Goal: Task Accomplishment & Management: Manage account settings

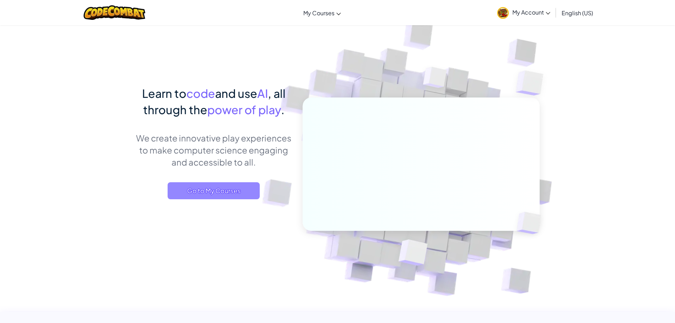
click at [230, 188] on span "Go to My Courses" at bounding box center [214, 190] width 92 height 17
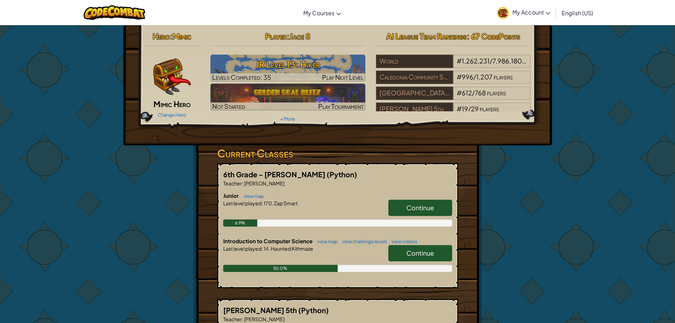
click at [430, 200] on link "Continue" at bounding box center [420, 207] width 64 height 16
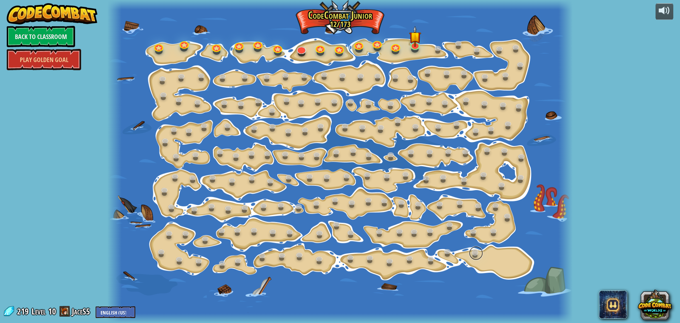
click at [477, 252] on link at bounding box center [476, 253] width 14 height 14
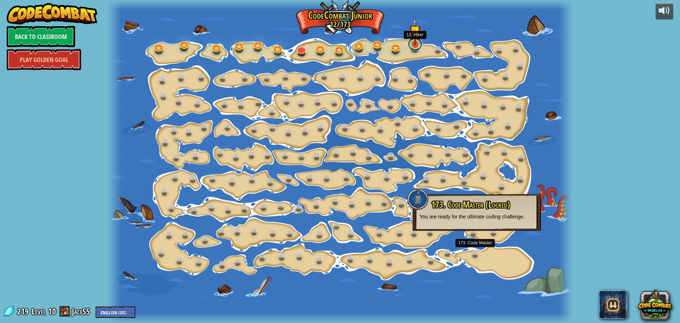
click at [410, 48] on link at bounding box center [415, 44] width 14 height 14
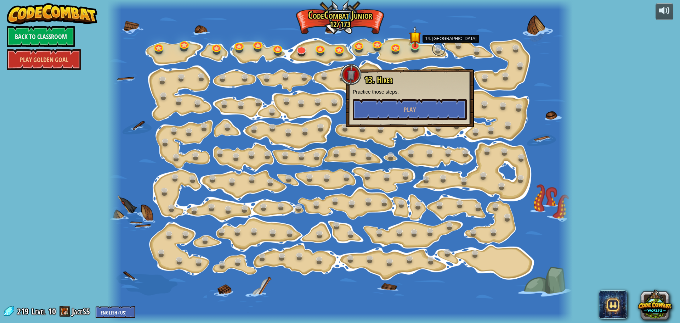
click at [441, 47] on link at bounding box center [439, 49] width 14 height 14
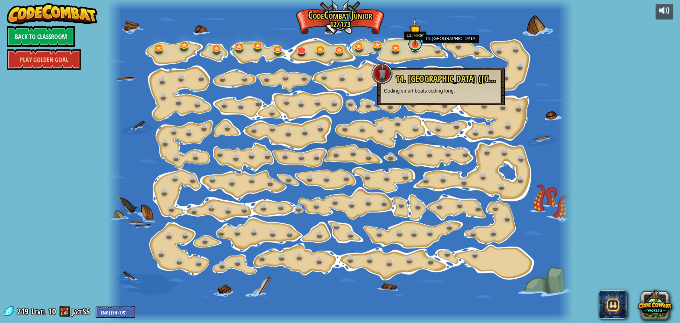
click at [418, 47] on link at bounding box center [415, 44] width 14 height 14
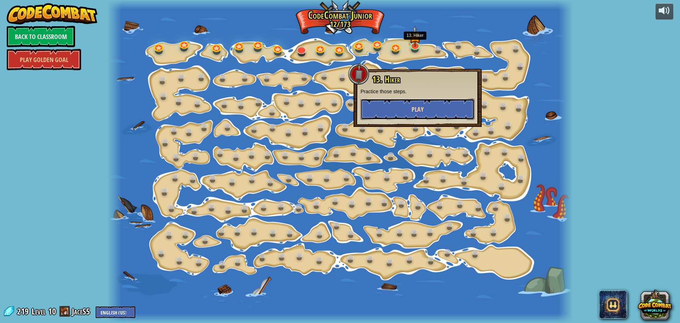
click at [398, 104] on button "Play" at bounding box center [418, 108] width 114 height 21
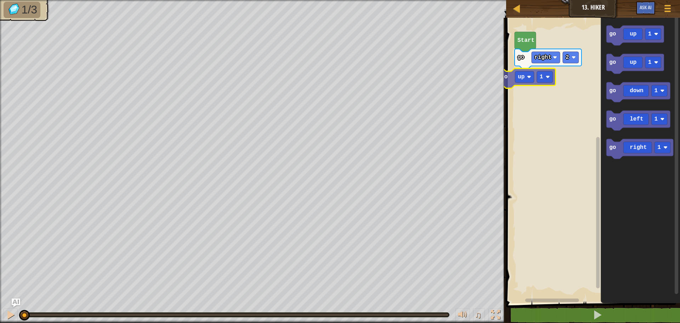
click at [510, 81] on div "go right 2 Start go up 1 go up 1 go up 1 go down 1 go left 1 go right 1 go up 1" at bounding box center [592, 158] width 176 height 289
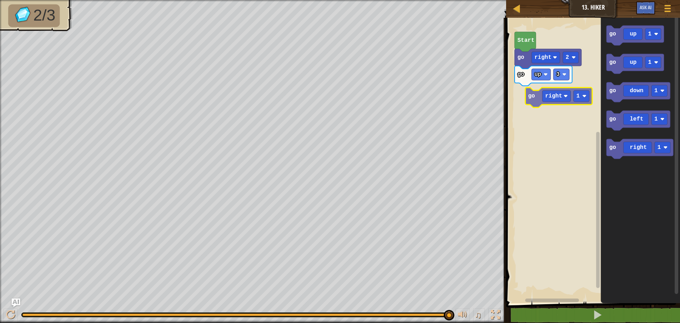
click at [528, 94] on div "Start go right 2 go up 3 go right 1 go up 1 go up 1 go down 1 go left 1 go righ…" at bounding box center [592, 158] width 176 height 289
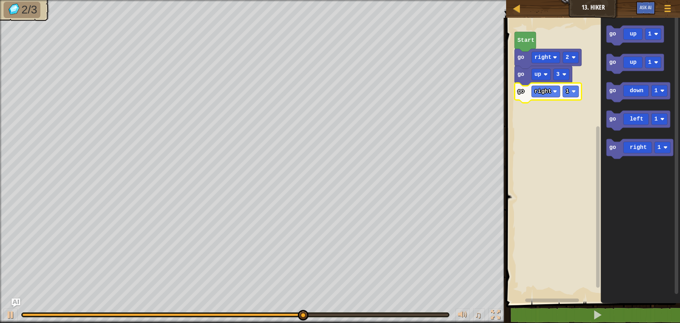
click at [574, 96] on rect "Blockly Workspace" at bounding box center [571, 91] width 16 height 11
click at [575, 92] on image "Blockly Workspace" at bounding box center [574, 91] width 4 height 4
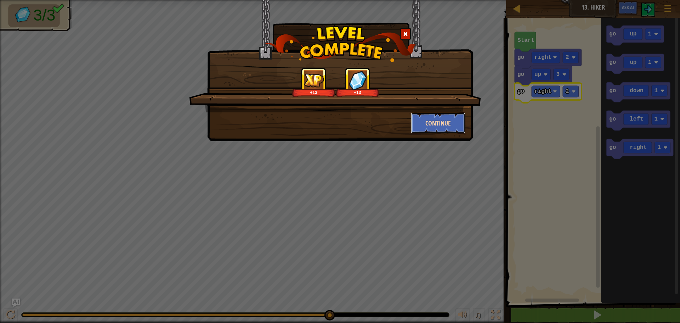
click at [429, 127] on button "Continue" at bounding box center [438, 122] width 55 height 21
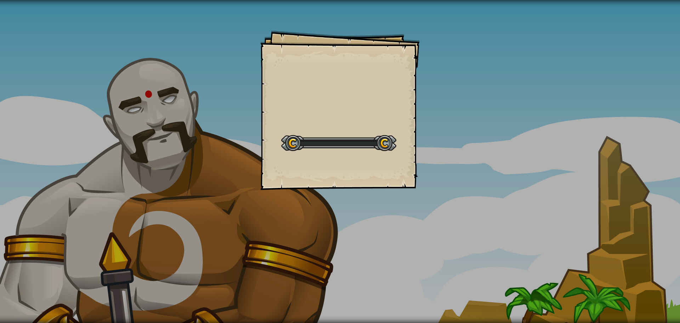
click at [418, 116] on div "Goals Start Level Error loading from server. Try refreshing the page. You'll ne…" at bounding box center [339, 109] width 159 height 159
click at [414, 113] on div "Goals Start Level Error loading from server. Try refreshing the page. You'll ne…" at bounding box center [339, 109] width 159 height 159
drag, startPoint x: 414, startPoint y: 113, endPoint x: 440, endPoint y: 104, distance: 27.1
click at [436, 104] on div "Goals Start Level Error loading from server. Try refreshing the page. You'll ne…" at bounding box center [340, 161] width 680 height 323
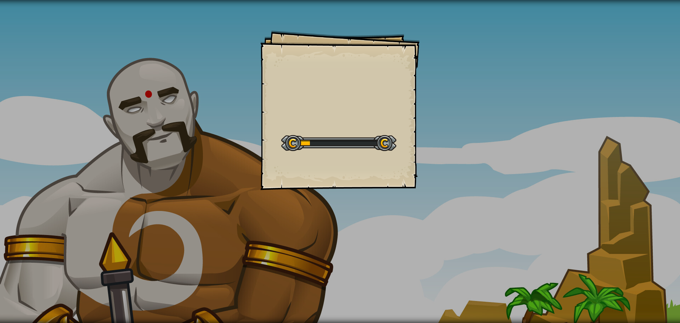
drag, startPoint x: 440, startPoint y: 104, endPoint x: 181, endPoint y: 302, distance: 325.8
click at [330, 141] on div "Goals Start Level Error loading from server. Try refreshing the page. You'll ne…" at bounding box center [340, 161] width 680 height 323
drag, startPoint x: 181, startPoint y: 302, endPoint x: 127, endPoint y: 286, distance: 56.3
click at [78, 251] on div "Goals Start Level Error loading from server. Try refreshing the page. You'll ne…" at bounding box center [340, 161] width 680 height 323
drag, startPoint x: 127, startPoint y: 286, endPoint x: 48, endPoint y: 250, distance: 86.4
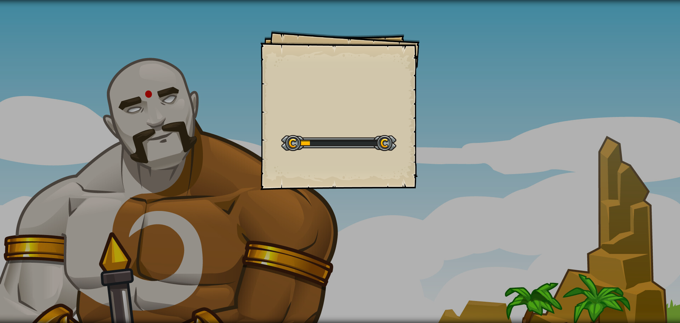
click at [123, 289] on div "Goals Start Level Error loading from server. Try refreshing the page. You'll ne…" at bounding box center [340, 161] width 680 height 323
drag, startPoint x: 48, startPoint y: 250, endPoint x: 173, endPoint y: 240, distance: 125.8
click at [137, 250] on div "Goals Start Level Error loading from server. Try refreshing the page. You'll ne…" at bounding box center [340, 161] width 680 height 323
drag, startPoint x: 164, startPoint y: 232, endPoint x: 354, endPoint y: 220, distance: 190.6
click at [275, 247] on div "Goals Start Level Error loading from server. Try refreshing the page. You'll ne…" at bounding box center [340, 161] width 680 height 323
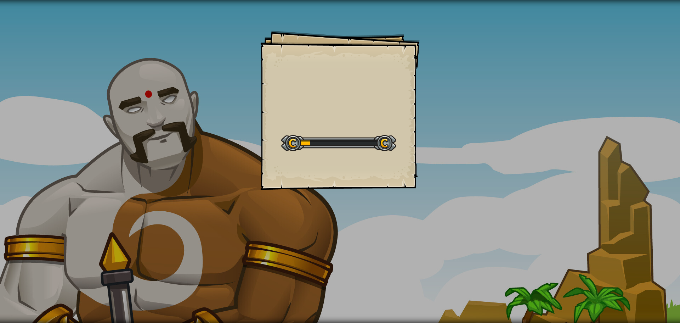
click at [303, 221] on div "Goals Start Level Error loading from server. Try refreshing the page. You'll ne…" at bounding box center [340, 161] width 680 height 323
click at [401, 186] on div "Goals Start Level Error loading from server. Try refreshing the page. You'll ne…" at bounding box center [339, 109] width 159 height 159
drag, startPoint x: 596, startPoint y: 329, endPoint x: 647, endPoint y: 219, distance: 120.9
click at [572, 271] on div "Goals Start Level Error loading from server. Try refreshing the page. You'll ne…" at bounding box center [340, 161] width 680 height 323
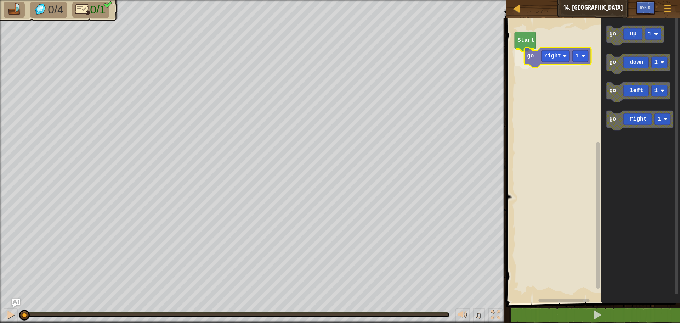
click at [536, 63] on div "Start go right 1 go up 1 go down 1 go left 1 go right 1 go right 1" at bounding box center [592, 158] width 176 height 289
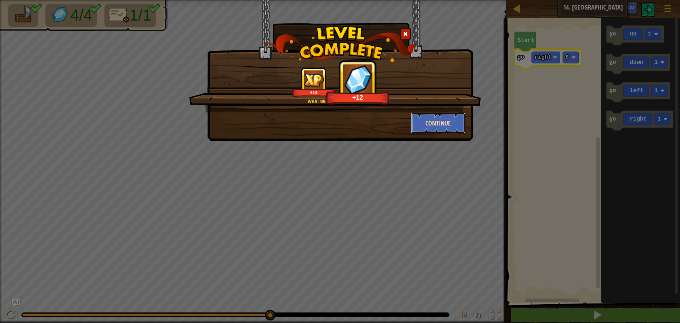
click at [425, 122] on button "Continue" at bounding box center [438, 122] width 55 height 21
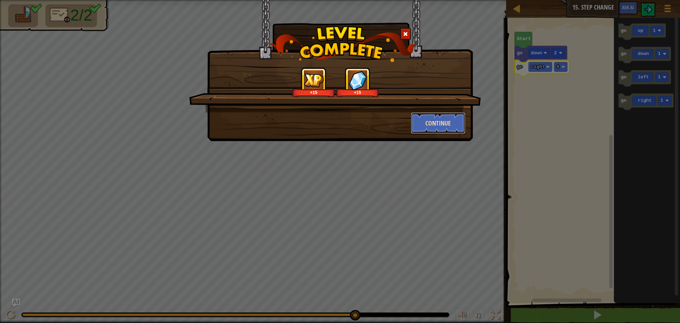
click at [452, 122] on button "Continue" at bounding box center [438, 122] width 55 height 21
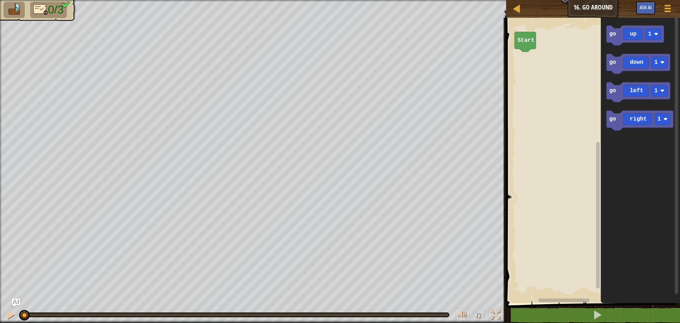
click at [577, 63] on div "Start go up 1 go down 1 go left 1 go right 1" at bounding box center [592, 158] width 176 height 289
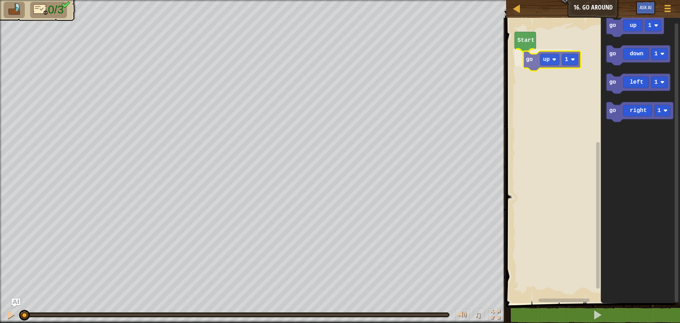
click at [532, 69] on div "Start go up 1 go up 1 go down 1 go left 1 go right 1 go up 1" at bounding box center [592, 158] width 176 height 289
click at [563, 63] on rect "Blockly Workspace" at bounding box center [562, 57] width 16 height 11
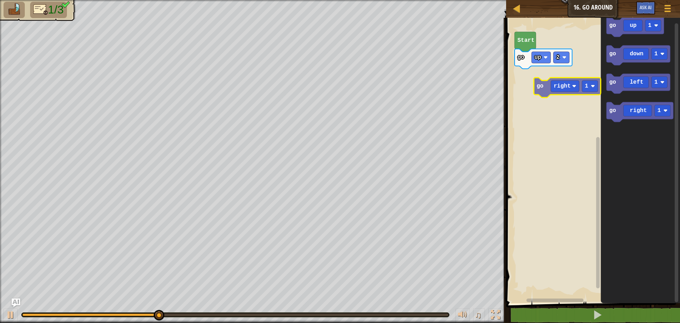
click at [530, 84] on div "Start go up 2 go up 1 go down 1 go left 1 go right 1 go right 1" at bounding box center [592, 158] width 176 height 289
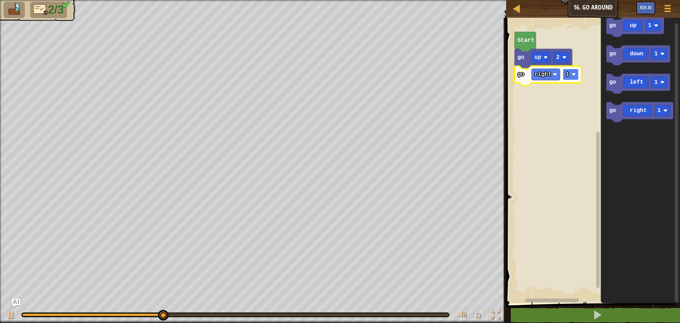
click at [569, 77] on rect "Blockly Workspace" at bounding box center [571, 74] width 16 height 11
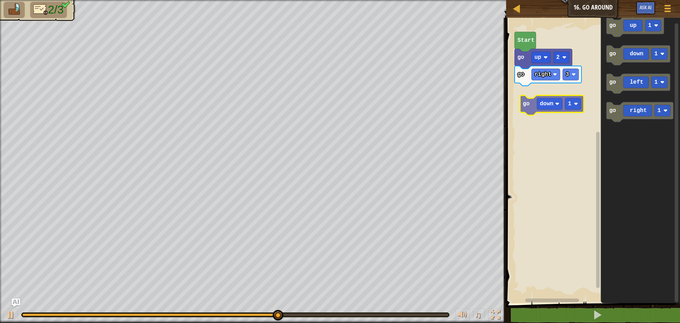
click at [533, 111] on div "Start go up 2 go right 3 go up 1 go down 1 go left 1 go right 1 go down 1" at bounding box center [592, 158] width 176 height 289
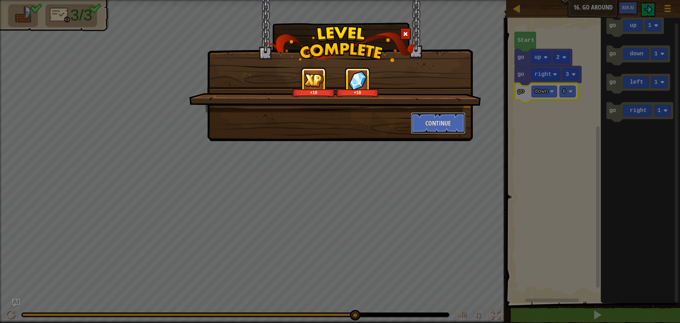
click at [432, 119] on button "Continue" at bounding box center [438, 122] width 55 height 21
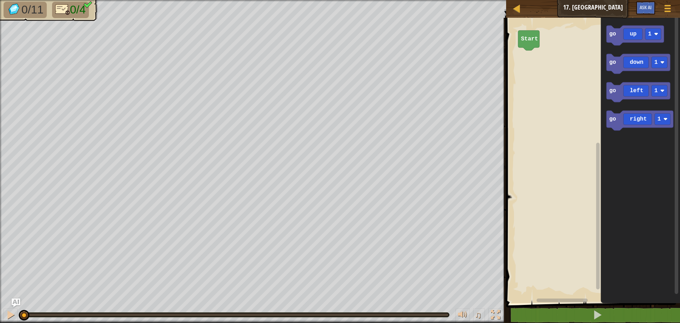
click at [576, 106] on rect "Blockly Workspace" at bounding box center [592, 158] width 176 height 289
click at [549, 57] on div "Start go right 1 go up 1 go down 1 go left 1 go right 1 go right 1" at bounding box center [592, 158] width 176 height 289
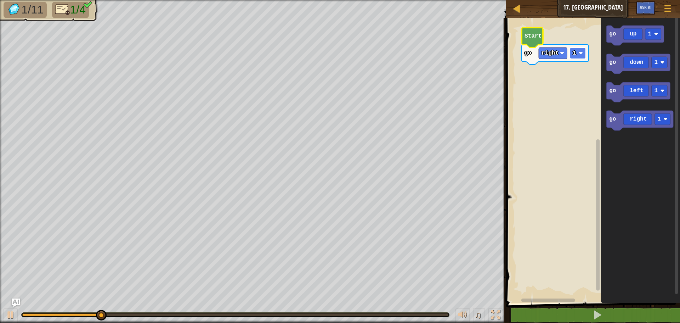
click at [573, 54] on text "1" at bounding box center [575, 53] width 4 height 6
click at [529, 77] on div "Start go right 3 go up 1 go up 1 go down 1 go left 1 go right 1 go up 1" at bounding box center [592, 158] width 176 height 289
click at [567, 73] on text "1" at bounding box center [566, 70] width 4 height 6
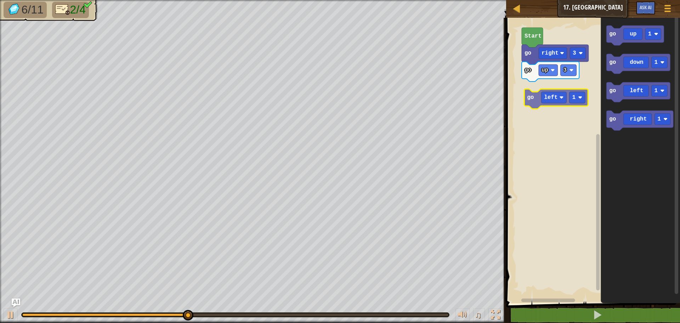
click at [536, 96] on div "Start go right 3 go up 3 go up 1 go down 1 go left 1 go right 1 go left 1" at bounding box center [592, 158] width 176 height 289
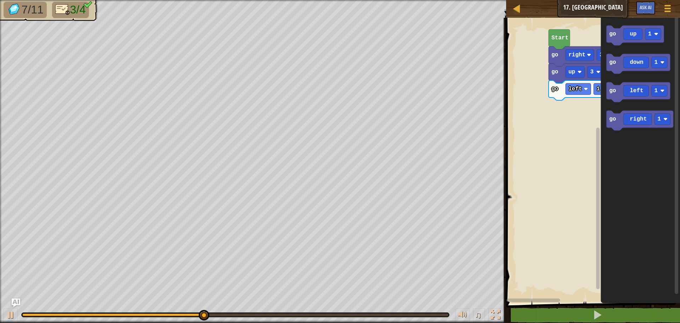
click at [596, 89] on rect "Blockly Workspace" at bounding box center [598, 156] width 5 height 283
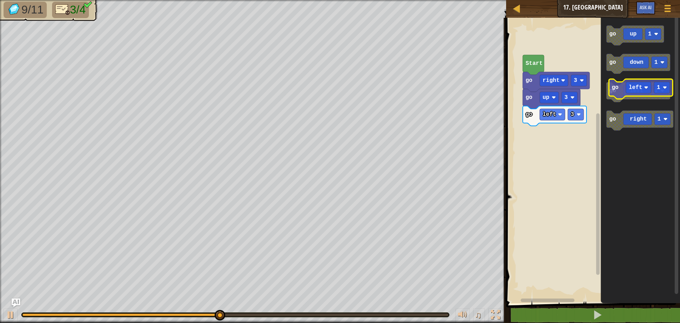
click at [631, 97] on g "go up 1 go down 1 go left 1 go right 1" at bounding box center [640, 78] width 67 height 105
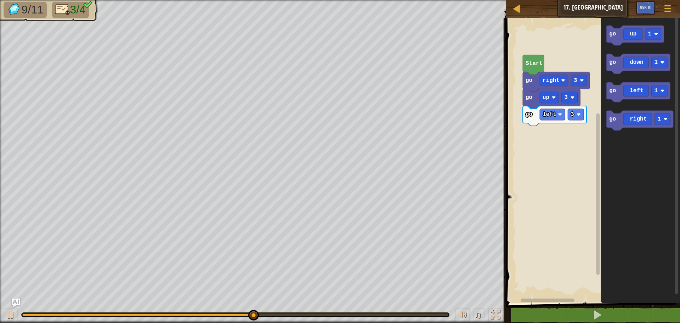
click at [618, 66] on icon "Blockly Workspace" at bounding box center [640, 158] width 79 height 289
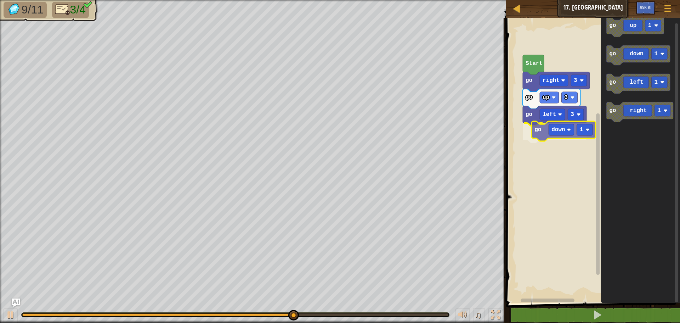
click at [537, 137] on div "Start go right 3 go up 3 go left 3 go down 1 go up 1 go down 1 go left 1 go rig…" at bounding box center [592, 158] width 176 height 289
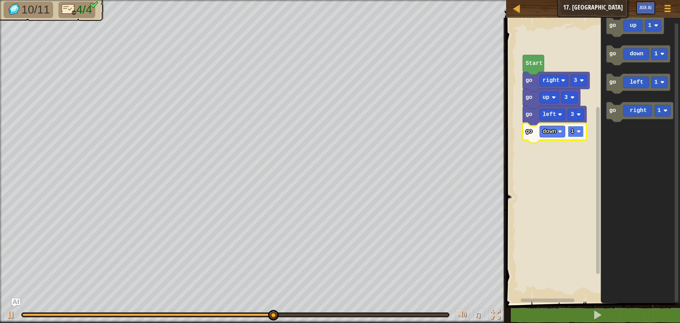
click at [580, 135] on rect "Blockly Workspace" at bounding box center [576, 131] width 16 height 11
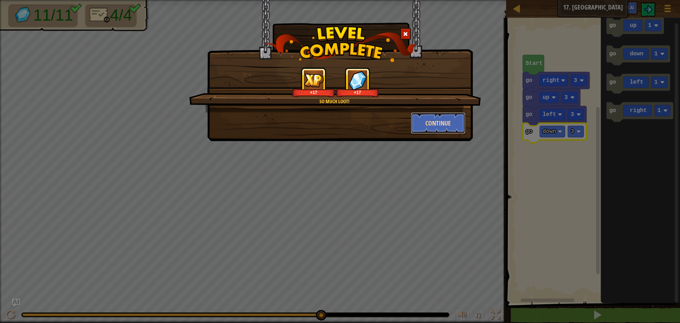
click at [433, 129] on button "Continue" at bounding box center [438, 122] width 55 height 21
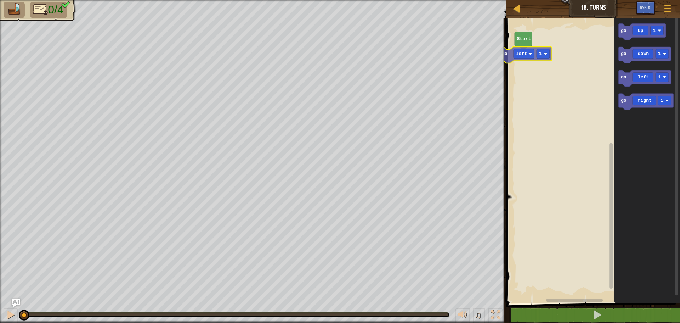
click at [500, 46] on div "Map Junior 18. Turns Game Menu Ask AI 1 ההההההההההההההההההההההההההההההההההההההה…" at bounding box center [340, 161] width 680 height 323
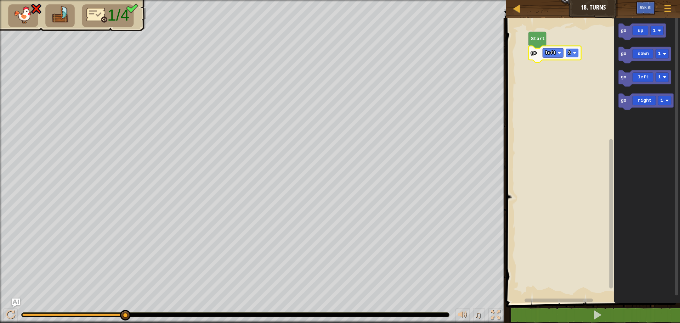
click at [567, 51] on rect "Blockly Workspace" at bounding box center [572, 52] width 13 height 9
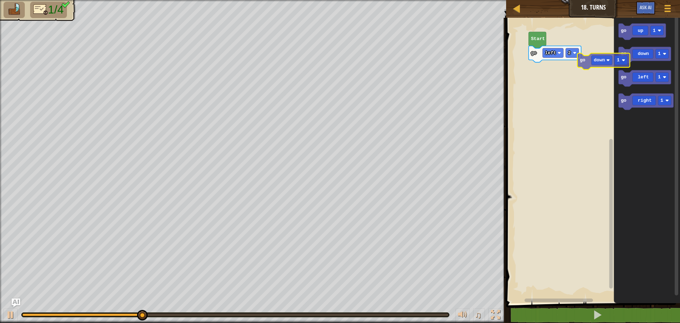
click at [540, 65] on div "Start go left 2 go up 1 go down 1 go left 1 go right 1 go down 1" at bounding box center [592, 158] width 176 height 289
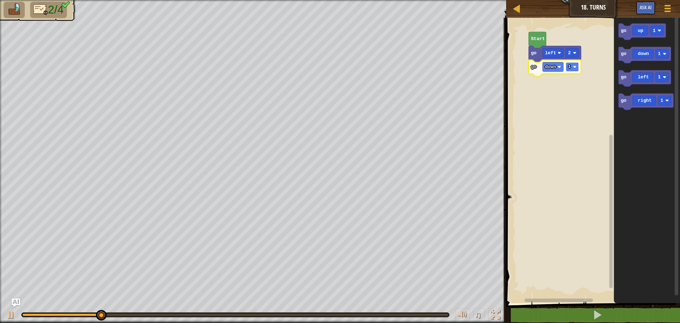
click at [576, 70] on rect "Blockly Workspace" at bounding box center [572, 66] width 13 height 9
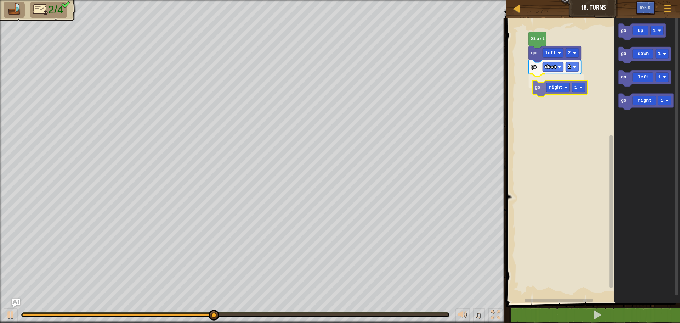
click at [533, 88] on div "Start go left 2 go down 2 go right 1 go up 1 go down 1 go left 1 go right 1 go …" at bounding box center [592, 158] width 176 height 289
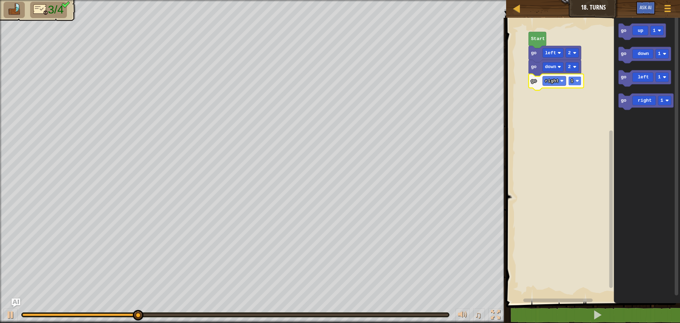
click at [570, 85] on rect "Blockly Workspace" at bounding box center [575, 80] width 13 height 9
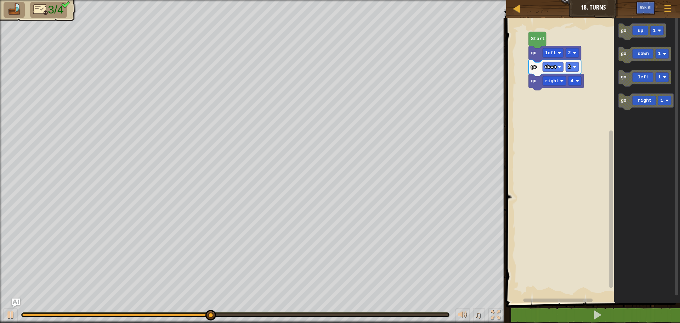
click at [426, 117] on div "Map Junior 18. Turns Game Menu Ask AI 1 ההההההההההההההההההההההההההההההההההההההה…" at bounding box center [340, 161] width 680 height 323
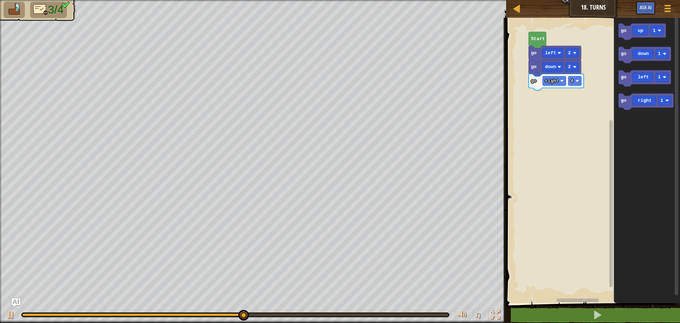
click at [619, 35] on icon "go up 1 go down 1 go left 1 go right 1" at bounding box center [647, 158] width 66 height 289
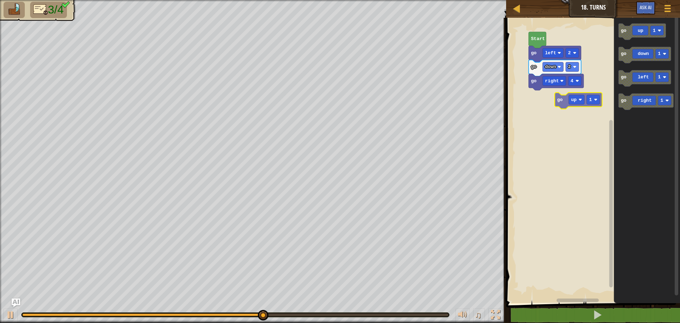
click at [541, 121] on div "Start go left 2 go down 2 go right 4 go up 1 go down 1 go left 1 go right 1 go …" at bounding box center [592, 158] width 176 height 289
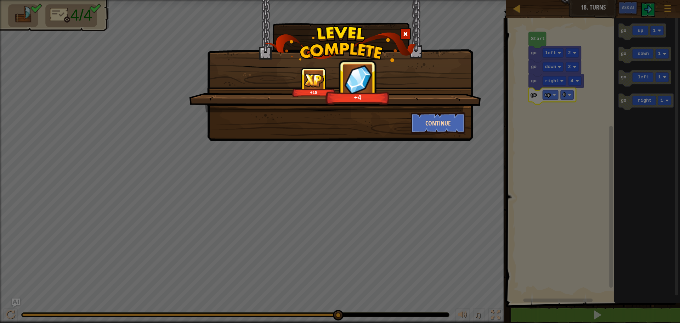
drag, startPoint x: 409, startPoint y: 118, endPoint x: 437, endPoint y: 122, distance: 28.0
click at [435, 126] on div "Continue" at bounding box center [439, 122] width 66 height 21
click at [437, 122] on button "Continue" at bounding box center [438, 122] width 55 height 21
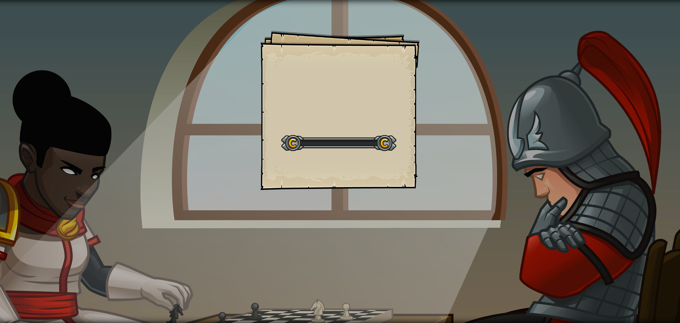
click at [438, 120] on div "Goals Start Level Error loading from server. Try refreshing the page. You'll ne…" at bounding box center [340, 161] width 680 height 323
click at [444, 118] on div "Goals Start Level Error loading from server. Try refreshing the page. You'll ne…" at bounding box center [340, 161] width 680 height 323
click at [445, 118] on div "Goals Start Level Error loading from server. Try refreshing the page. You'll ne…" at bounding box center [340, 161] width 680 height 323
click at [445, 117] on div "Goals Start Level Error loading from server. Try refreshing the page. You'll ne…" at bounding box center [340, 161] width 680 height 323
click at [445, 113] on div "Goals Start Level Error loading from server. Try refreshing the page. You'll ne…" at bounding box center [340, 161] width 680 height 323
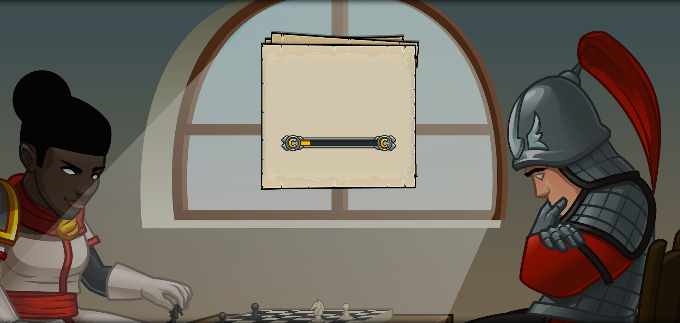
click at [446, 112] on div "Goals Start Level Error loading from server. Try refreshing the page. You'll ne…" at bounding box center [340, 161] width 680 height 323
drag, startPoint x: 432, startPoint y: 87, endPoint x: 427, endPoint y: 196, distance: 109.6
click at [427, 196] on div "Snake Maze Goals Start Level Error loading from server. Try refreshing the page…" at bounding box center [340, 161] width 680 height 323
click at [431, 170] on div "Snake Maze Goals Start Level Error loading from server. Try refreshing the page…" at bounding box center [340, 161] width 680 height 323
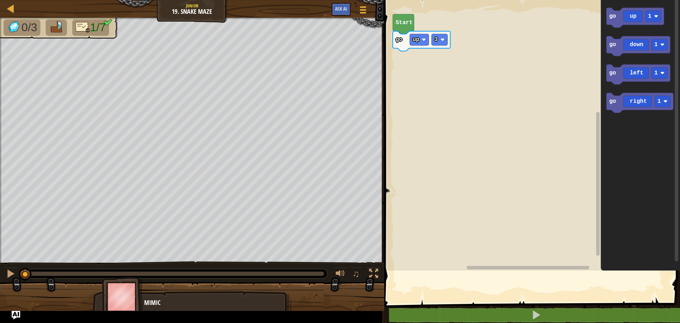
click at [432, 167] on rect "Blockly Workspace" at bounding box center [531, 133] width 298 height 274
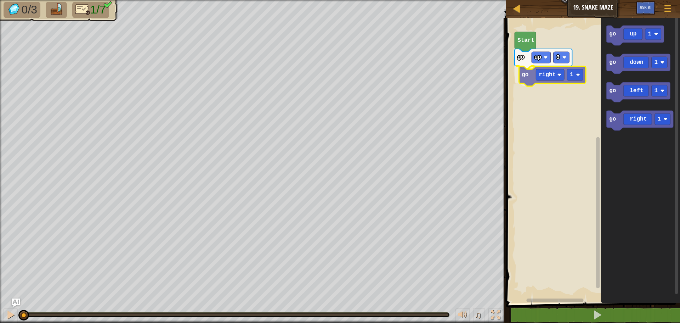
click at [526, 77] on div "go up 3 go right 1 Start go up 1 go down 1 go left 1 go right 1 go right 1" at bounding box center [592, 158] width 176 height 289
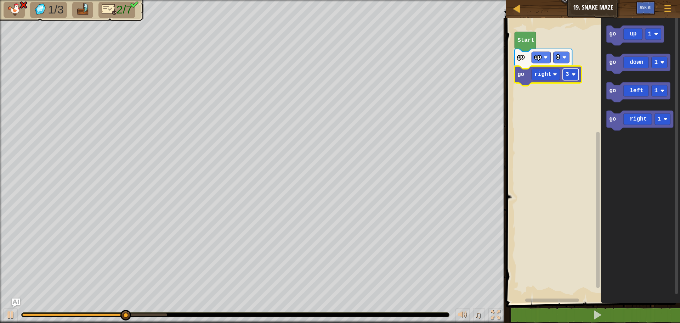
click at [575, 71] on rect "Blockly Workspace" at bounding box center [571, 74] width 16 height 11
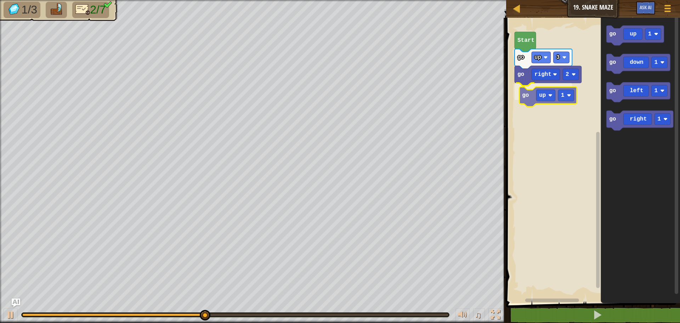
click at [529, 104] on div "Start go up 3 go right 2 go up 1 go up 1 go down 1 go left 1 go right 1 go up 1" at bounding box center [592, 158] width 176 height 289
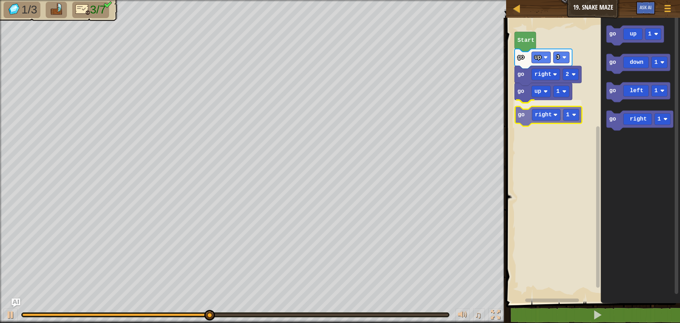
click at [523, 115] on div "Start go up 3 go right 2 go up 1 go right 1 go up 1 go down 1 go left 1 go righ…" at bounding box center [592, 158] width 176 height 289
click at [566, 105] on text "1" at bounding box center [568, 108] width 4 height 6
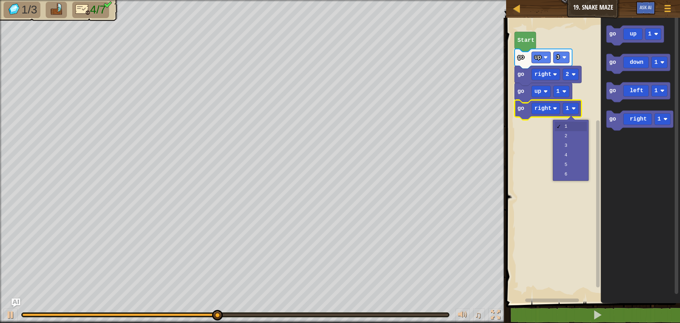
drag, startPoint x: 558, startPoint y: 126, endPoint x: 558, endPoint y: 133, distance: 7.1
click at [558, 131] on div "1 2 3 4 5 6" at bounding box center [571, 150] width 36 height 61
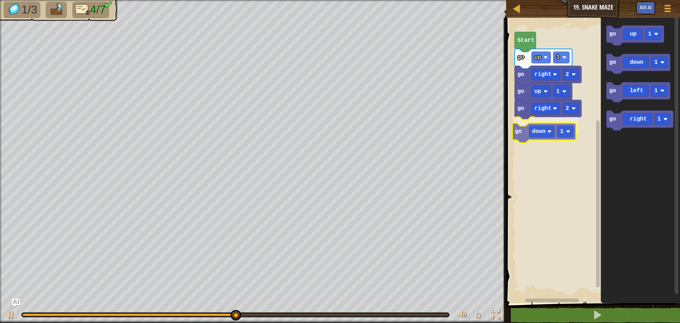
click at [527, 138] on div "Start go up 3 go right 2 go up 1 go right 2 go down 1 go up 1 go down 1 go left…" at bounding box center [592, 158] width 176 height 289
click at [570, 125] on image "Blockly Workspace" at bounding box center [571, 125] width 4 height 4
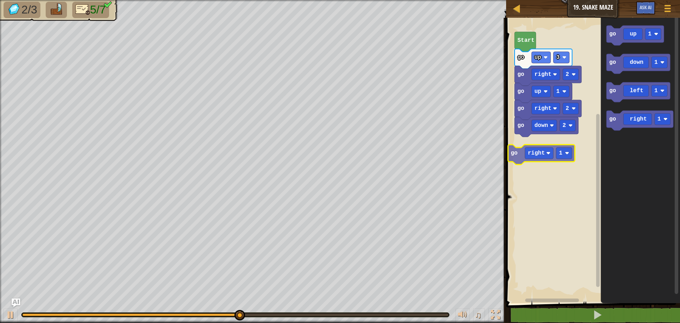
click at [521, 154] on div "Start go up 3 go right 2 go up 1 go right 2 go down 2 go up 1 go down 1 go left…" at bounding box center [592, 158] width 176 height 289
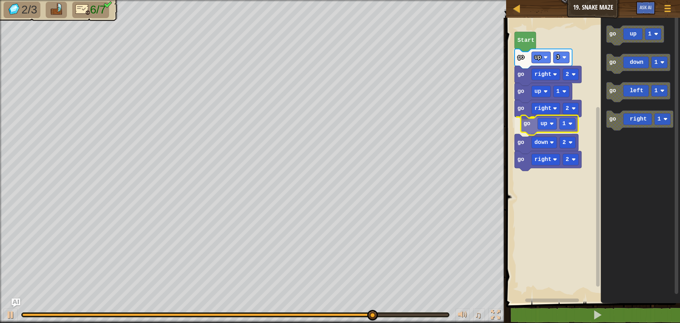
click at [534, 133] on div "Start go up 3 go right 2 go up 1 go right 2 go up 1 go down 2 go right 2 go up …" at bounding box center [592, 158] width 176 height 289
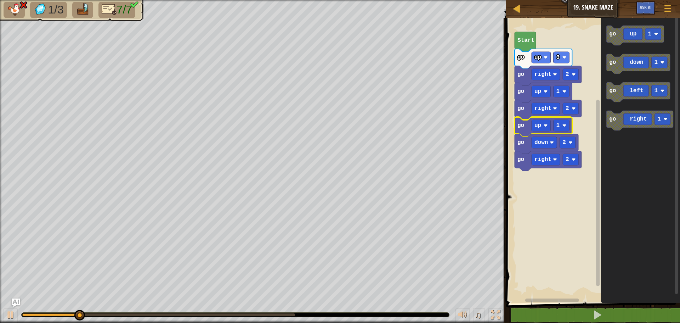
click at [513, 125] on rect "Blockly Workspace" at bounding box center [592, 158] width 176 height 289
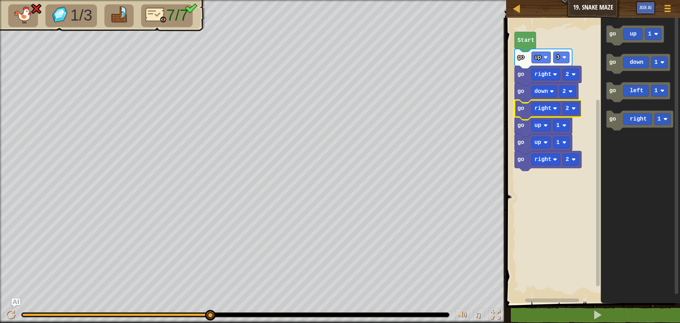
click at [523, 96] on icon "Blockly Workspace" at bounding box center [547, 93] width 64 height 20
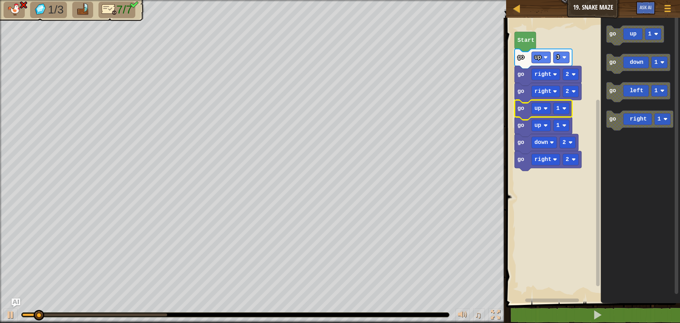
click at [528, 104] on icon "Blockly Workspace" at bounding box center [543, 110] width 57 height 20
click at [559, 114] on rect "Blockly Workspace" at bounding box center [562, 108] width 16 height 11
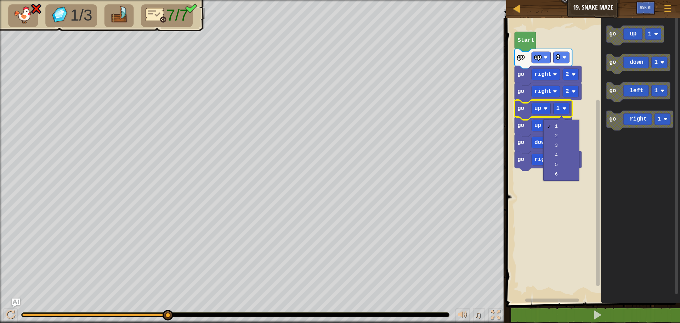
click at [528, 189] on rect "Blockly Workspace" at bounding box center [592, 158] width 176 height 289
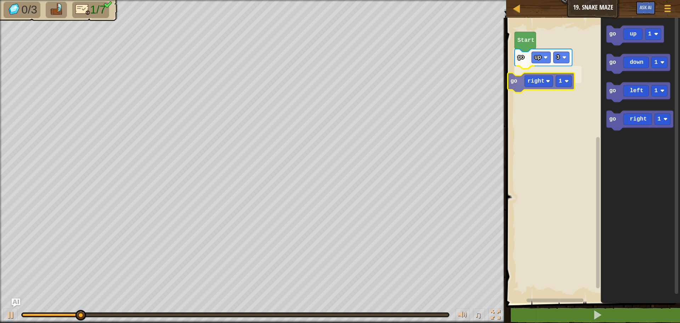
click at [512, 81] on div "Start go up 3 go right 1 go up 1 go down 1 go left 1 go right 1 go right 1" at bounding box center [592, 158] width 176 height 289
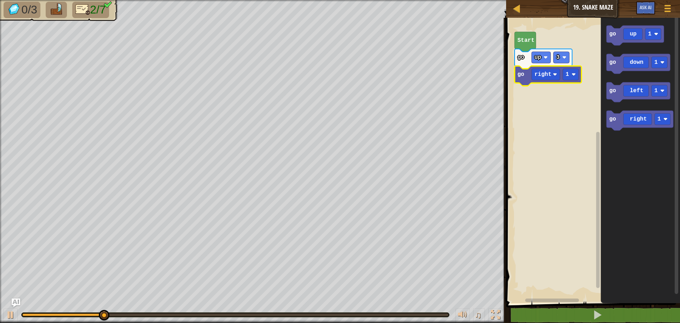
click at [567, 81] on icon "Blockly Workspace" at bounding box center [548, 76] width 67 height 20
click at [574, 78] on rect "Blockly Workspace" at bounding box center [571, 74] width 16 height 11
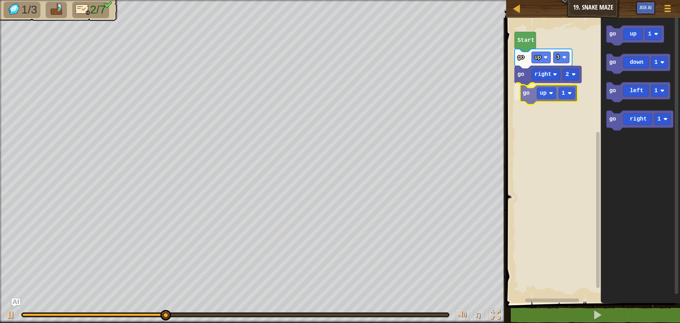
click at [534, 92] on div "Start go up 3 go right 2 go up 1 go up 1 go down 1 go left 1 go right 1 go up 1" at bounding box center [592, 158] width 176 height 289
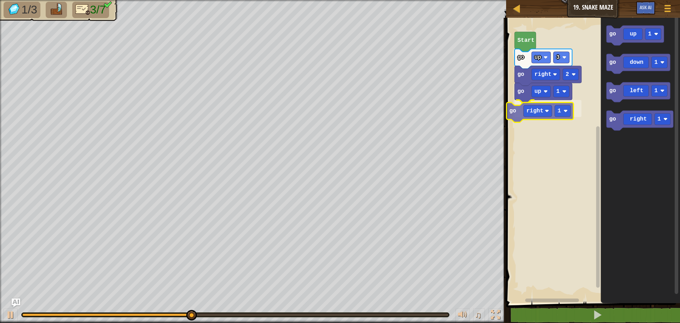
click at [520, 112] on div "Start go up 3 go right 2 go up 1 go right 1 go up 1 go down 1 go left 1 go righ…" at bounding box center [592, 158] width 176 height 289
click at [571, 106] on rect "Blockly Workspace" at bounding box center [571, 108] width 16 height 11
click at [572, 113] on rect "Blockly Workspace" at bounding box center [571, 108] width 16 height 11
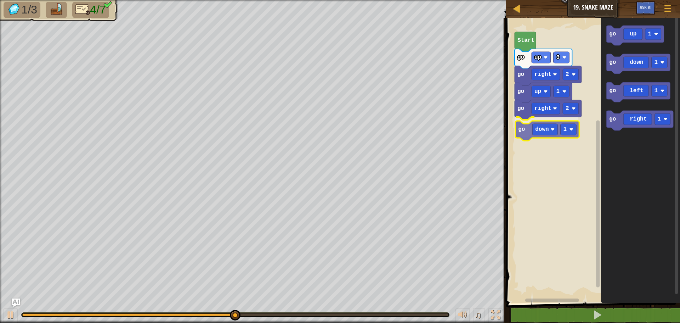
click at [526, 127] on div "Start go up 3 go right 2 go up 1 go right 2 go down 1 go up 1 go down 1 go left…" at bounding box center [592, 158] width 176 height 289
click at [572, 130] on rect "Blockly Workspace" at bounding box center [568, 125] width 16 height 11
click at [558, 151] on div "Start go up 3 go right 2 go up 1 go right 2 go down 2 go up 1 go down 1 go left…" at bounding box center [592, 158] width 176 height 289
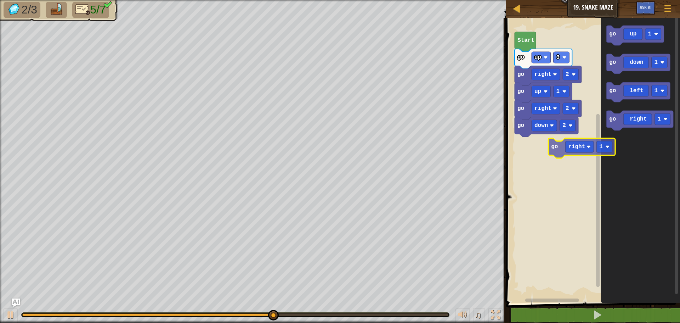
click at [533, 156] on div "Start go up 3 go right 2 go up 1 go right 2 go down 2 go up 1 go down 1 go left…" at bounding box center [592, 158] width 176 height 289
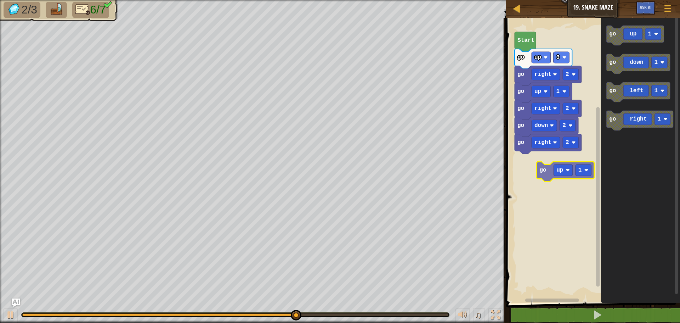
click at [547, 179] on div "Start go up 3 go right 2 go up 1 go right 2 go down 2 go right 2 go up 1 go dow…" at bounding box center [592, 158] width 176 height 289
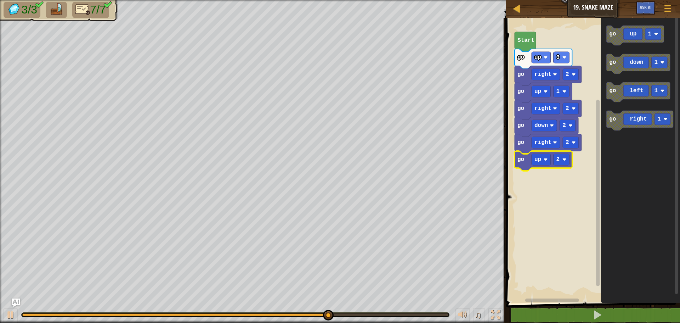
click at [558, 161] on text "2" at bounding box center [559, 159] width 4 height 6
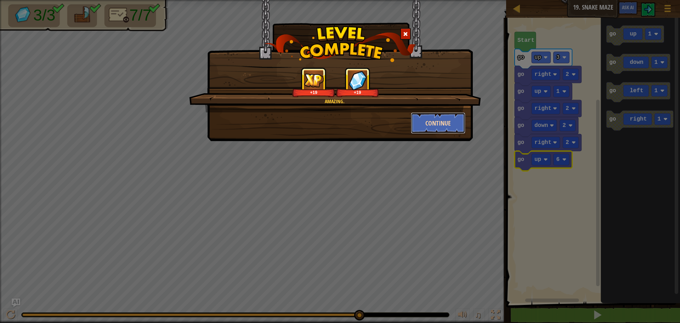
click at [422, 121] on button "Continue" at bounding box center [438, 122] width 55 height 21
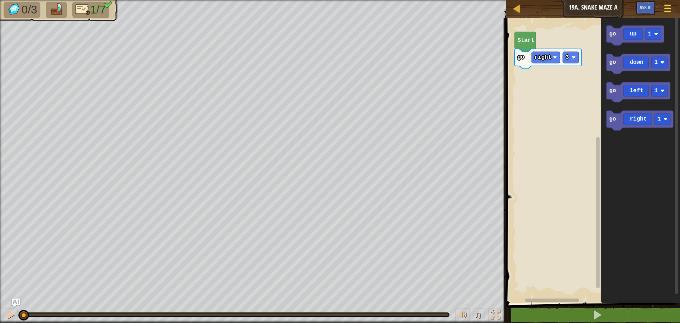
click at [666, 4] on div at bounding box center [668, 8] width 10 height 10
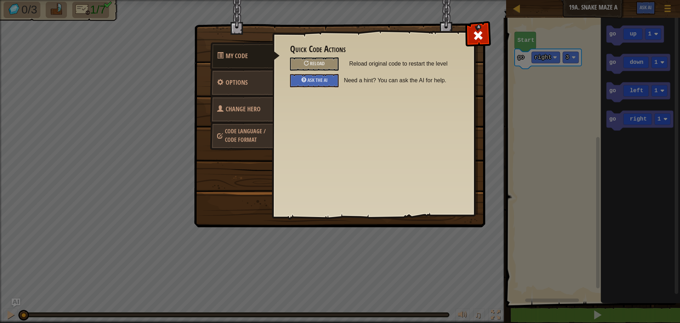
click at [236, 115] on link "Change Hero" at bounding box center [241, 109] width 63 height 28
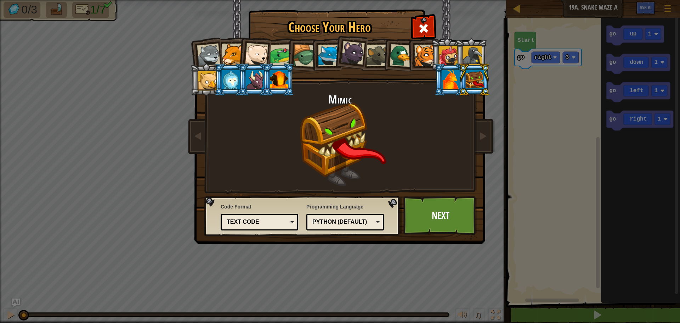
click at [443, 79] on div at bounding box center [451, 79] width 18 height 19
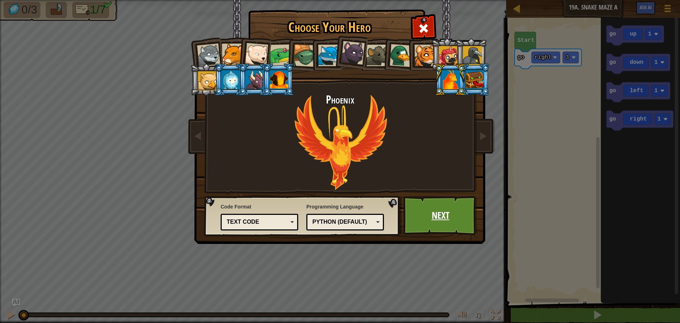
click at [426, 215] on link "Next" at bounding box center [441, 215] width 74 height 39
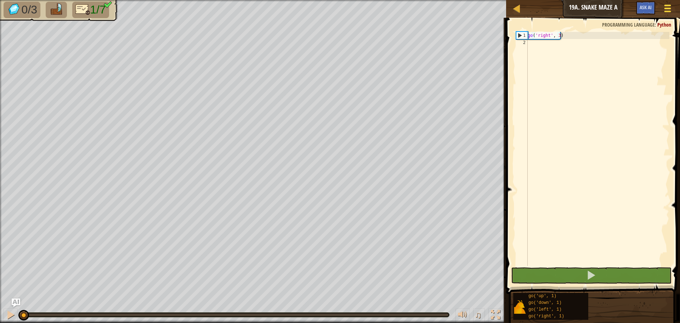
drag, startPoint x: 671, startPoint y: 7, endPoint x: 666, endPoint y: 9, distance: 5.6
click at [666, 9] on div at bounding box center [668, 8] width 10 height 10
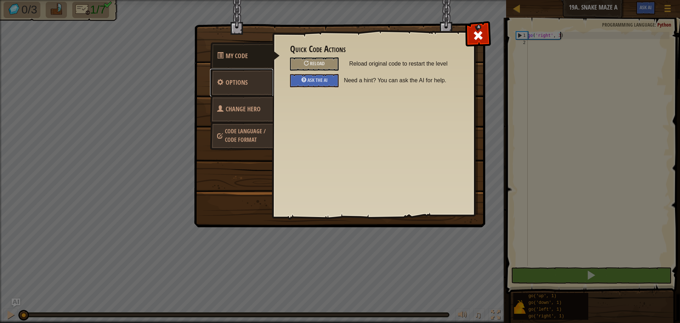
click at [257, 82] on link "Options" at bounding box center [241, 83] width 63 height 28
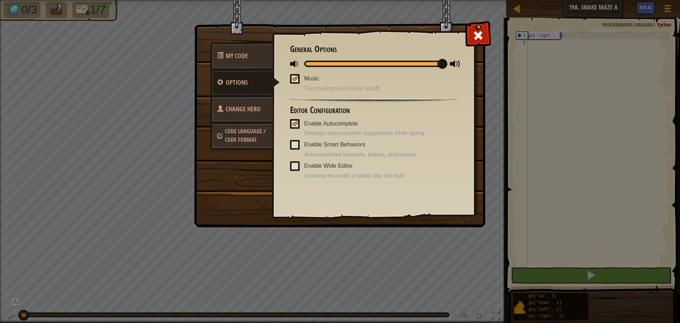
click at [249, 133] on span "Code Language / Code Format" at bounding box center [245, 135] width 41 height 16
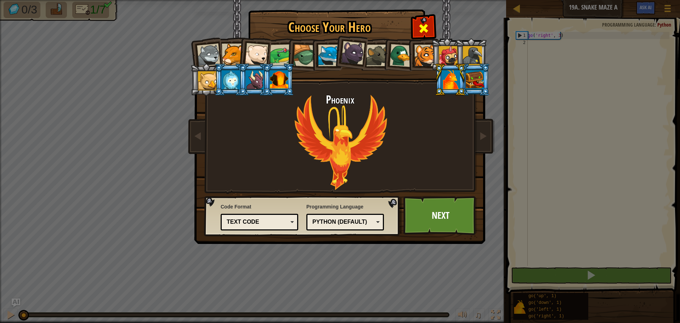
click at [425, 31] on span at bounding box center [423, 28] width 11 height 11
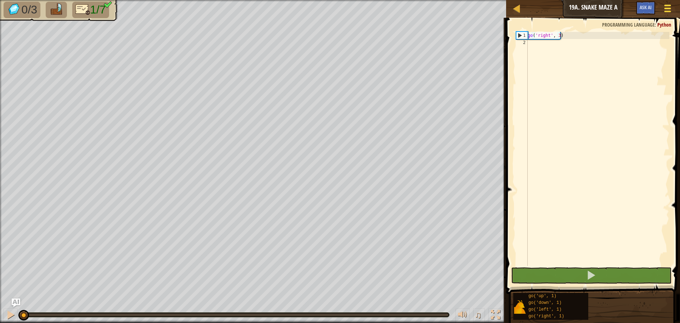
click at [668, 5] on span at bounding box center [668, 5] width 7 height 1
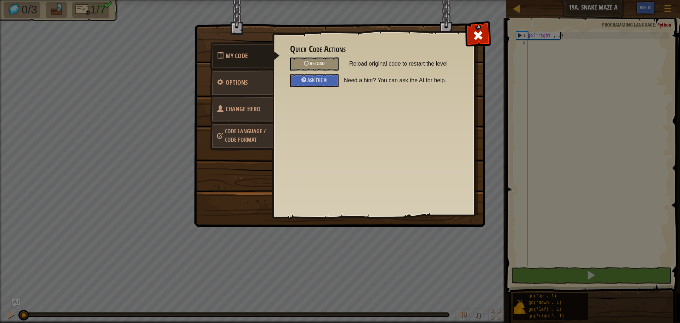
click at [239, 128] on span "Code Language / Code Format" at bounding box center [245, 135] width 41 height 16
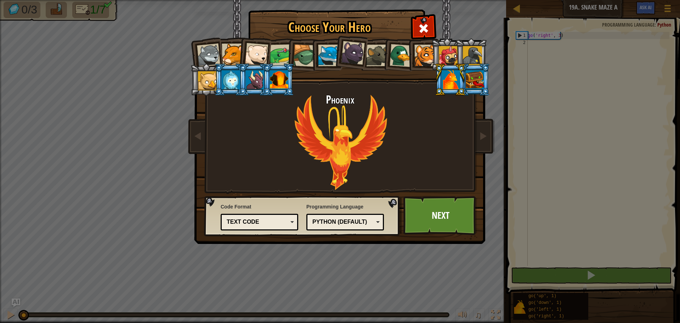
click at [465, 83] on li at bounding box center [450, 79] width 32 height 32
